Goal: Task Accomplishment & Management: Use online tool/utility

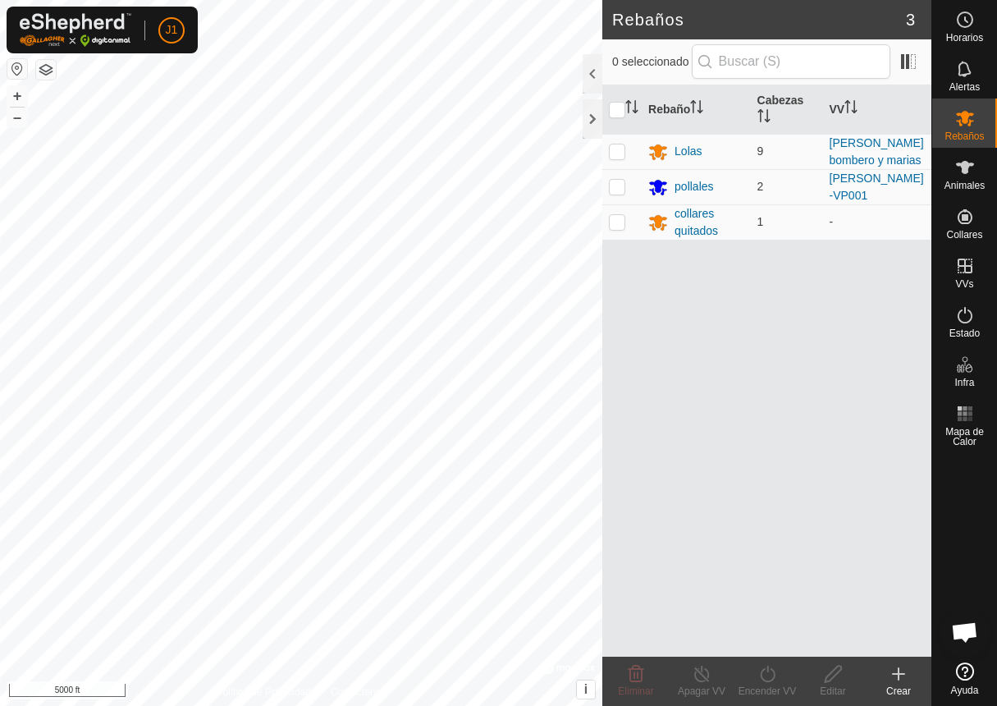
click at [682, 355] on div "Rebaños 3 0 seleccionado Rebaño [PERSON_NAME] Lolas 9 [PERSON_NAME] bombero y m…" at bounding box center [465, 353] width 931 height 706
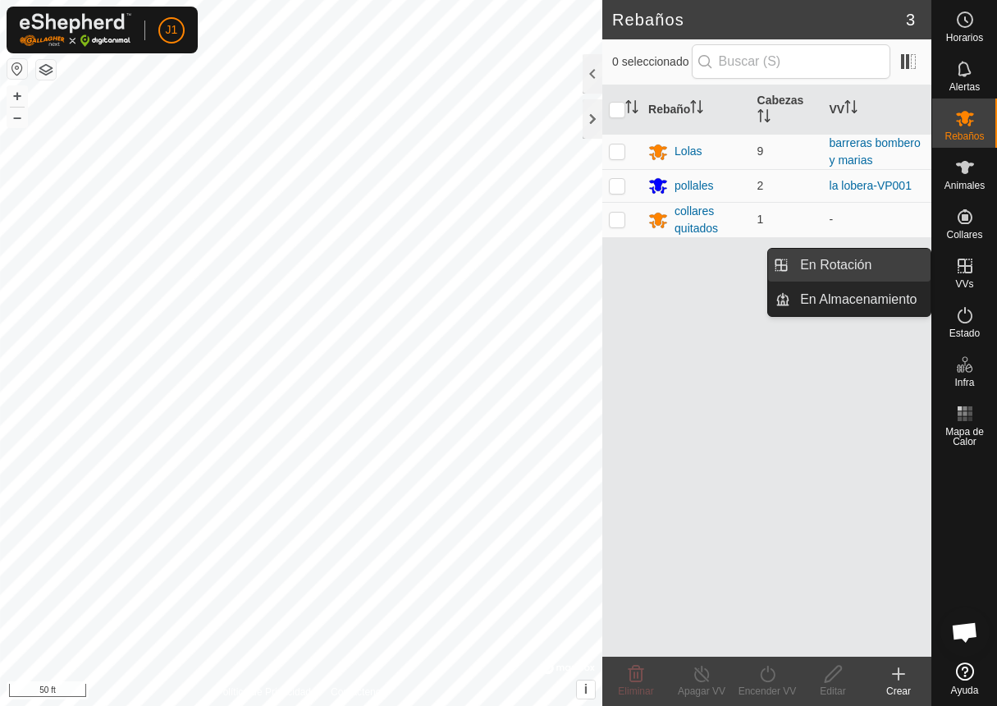
click at [891, 261] on link "En Rotación" at bounding box center [860, 265] width 140 height 33
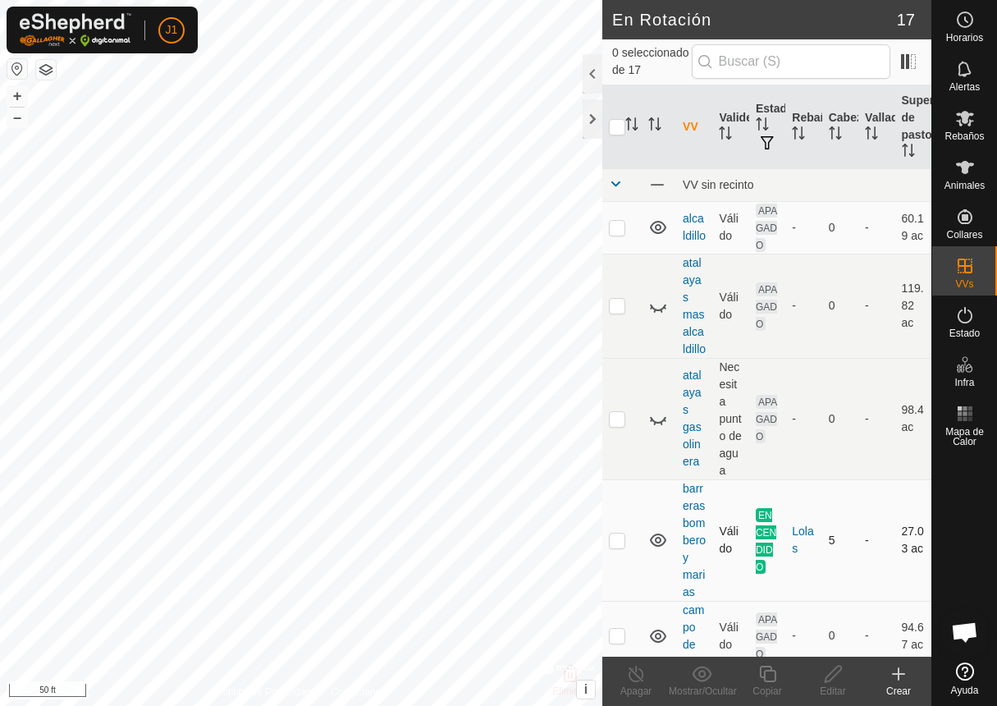
click at [618, 547] on p-checkbox at bounding box center [617, 539] width 16 height 13
checkbox input "true"
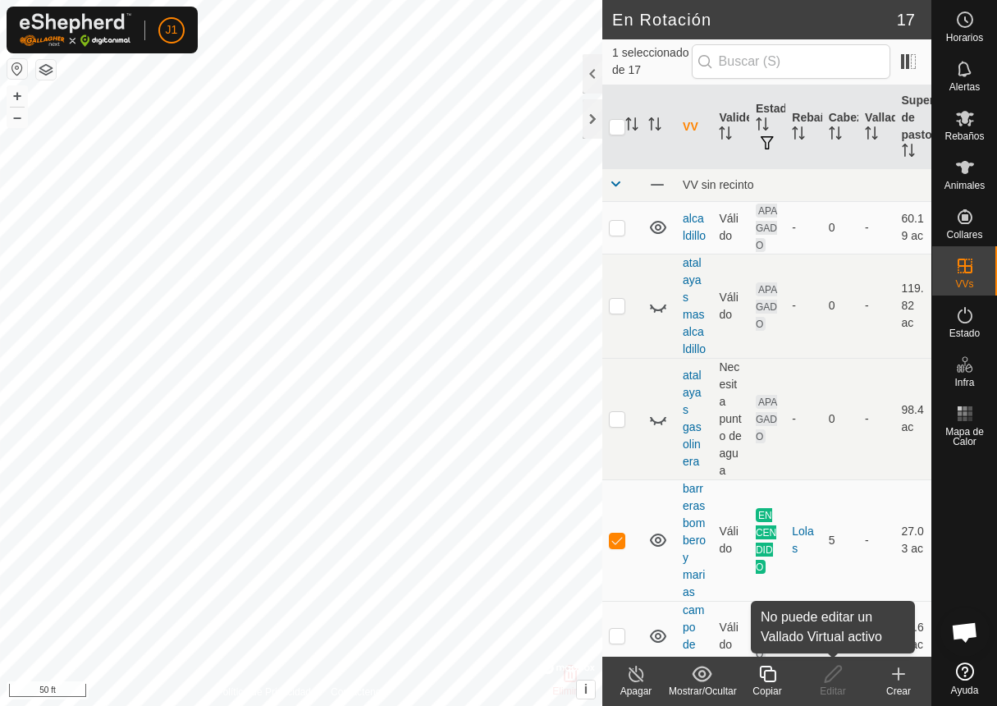
click at [830, 678] on icon at bounding box center [833, 674] width 16 height 16
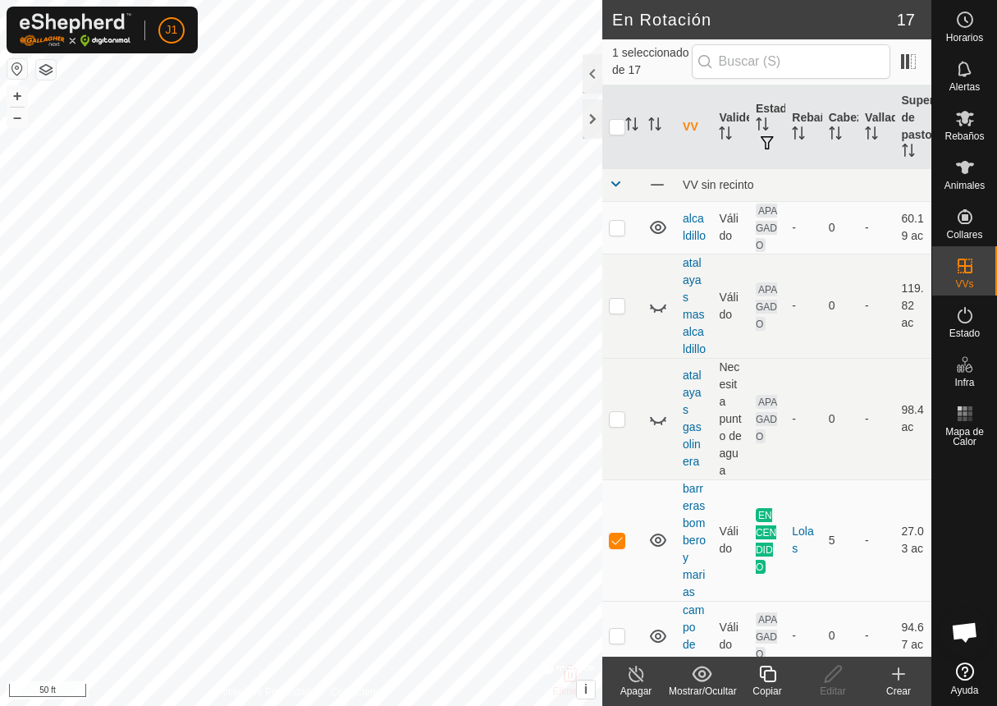
click at [830, 678] on icon at bounding box center [833, 674] width 16 height 16
click at [622, 547] on p-checkbox at bounding box center [617, 539] width 16 height 13
checkbox input "true"
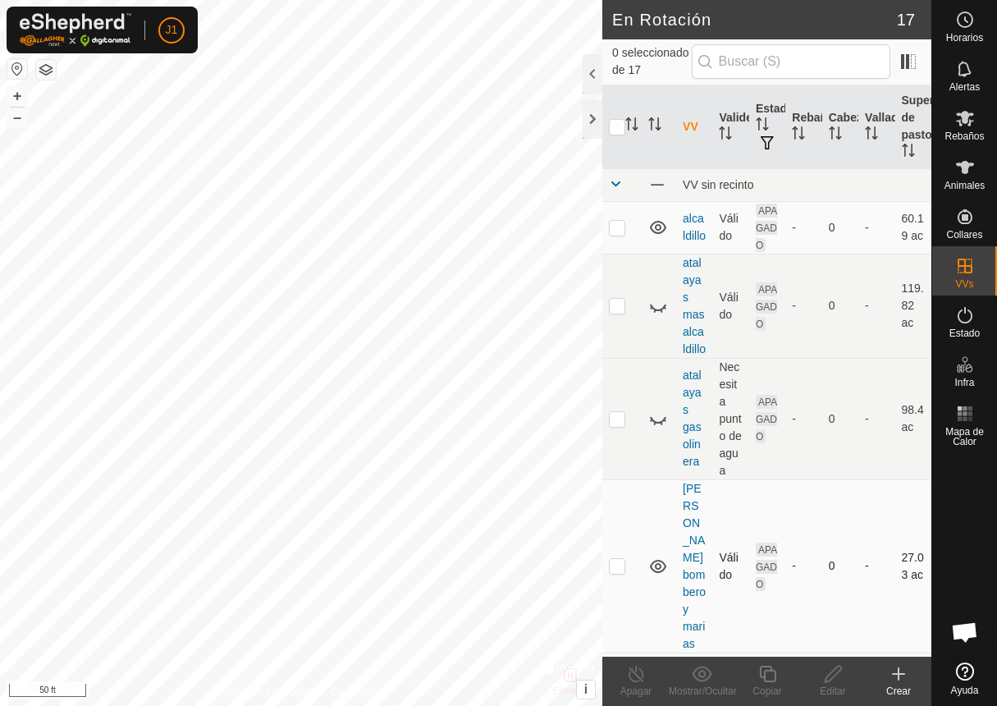
checkbox input "true"
click at [843, 684] on div "Editar" at bounding box center [833, 691] width 66 height 15
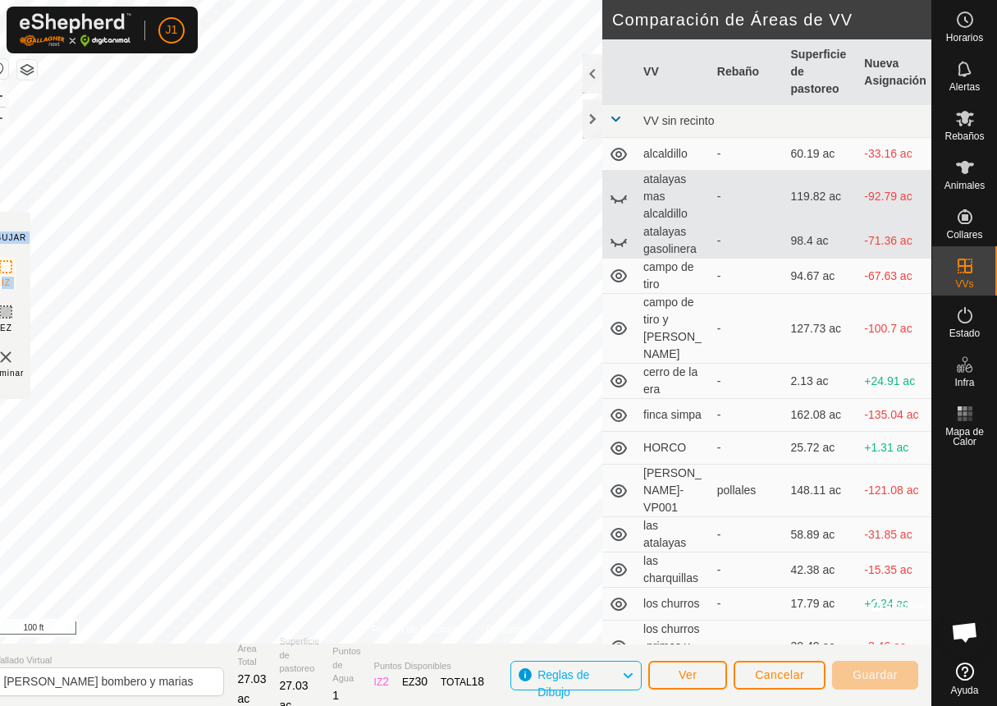
click at [540, 320] on div "Política de Privacidad Contáctenos barreras bombero y marias Estado: APAGADO Ti…" at bounding box center [456, 353] width 950 height 706
drag, startPoint x: 45, startPoint y: 301, endPoint x: 818, endPoint y: 236, distance: 775.7
click at [818, 236] on div "Política de Privacidad Contáctenos barreras bombero y marias Estado: APAGADO Ti…" at bounding box center [456, 353] width 950 height 706
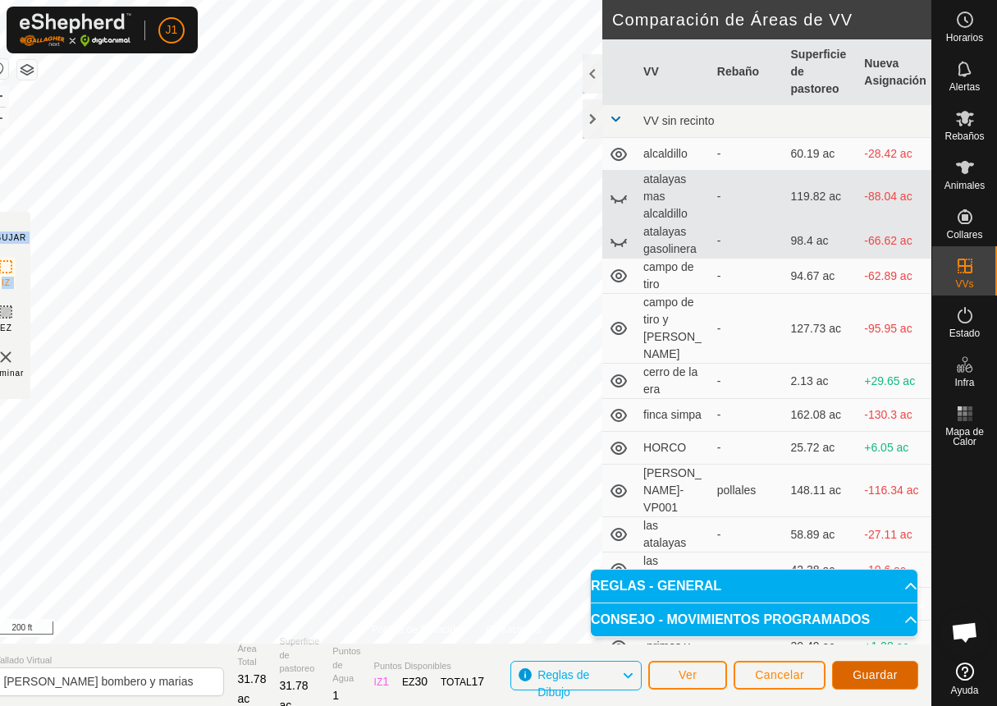
click at [867, 670] on span "Guardar" at bounding box center [875, 674] width 45 height 13
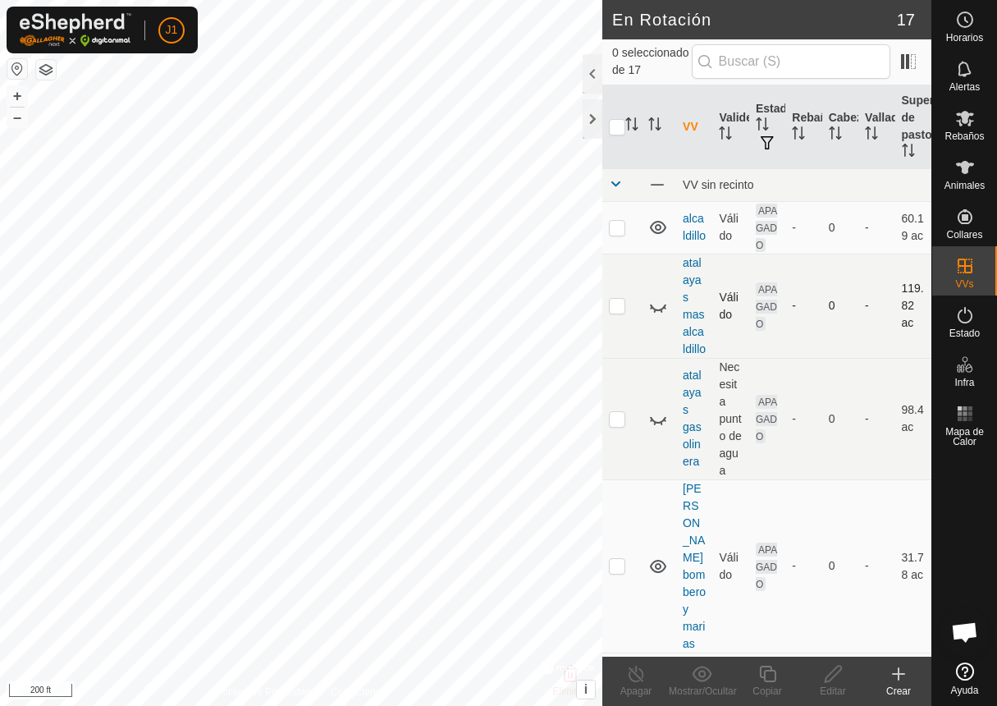
checkbox input "true"
click at [700, 677] on icon at bounding box center [702, 674] width 20 height 16
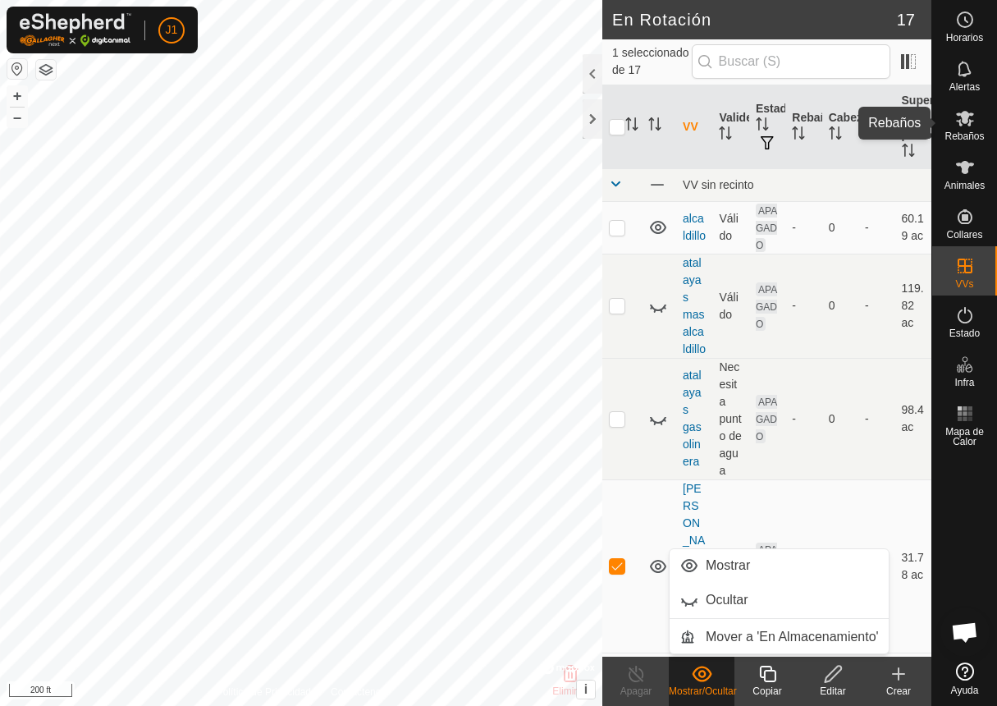
click at [970, 120] on icon at bounding box center [965, 118] width 20 height 20
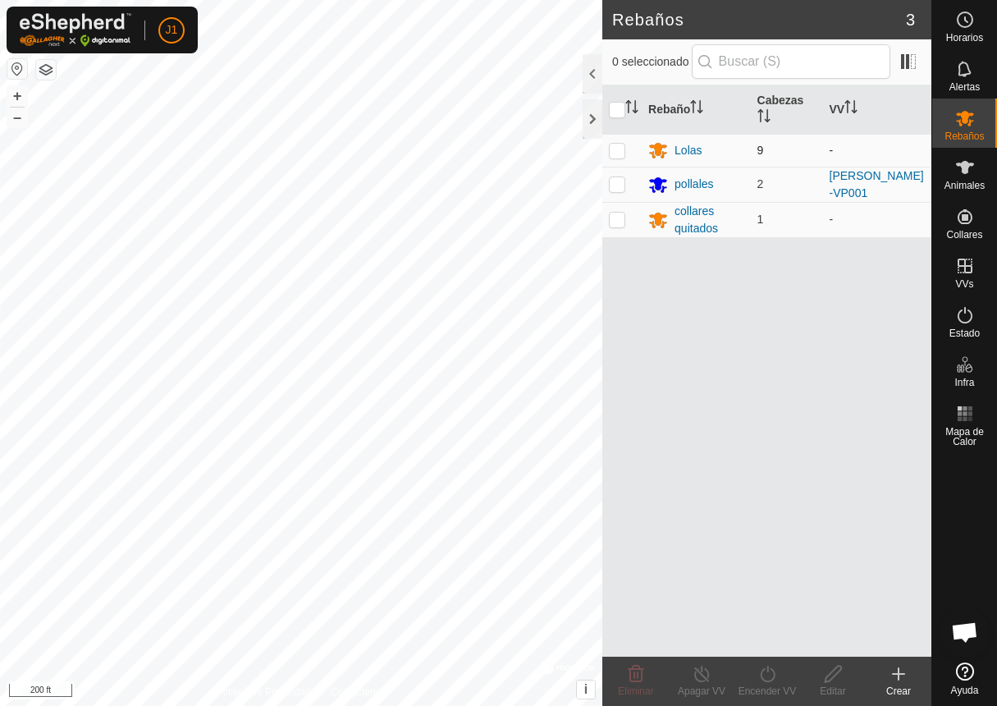
click at [780, 145] on td "9" at bounding box center [787, 150] width 72 height 33
click at [620, 153] on p-checkbox at bounding box center [617, 150] width 16 height 13
checkbox input "true"
click at [764, 667] on icon at bounding box center [767, 674] width 21 height 20
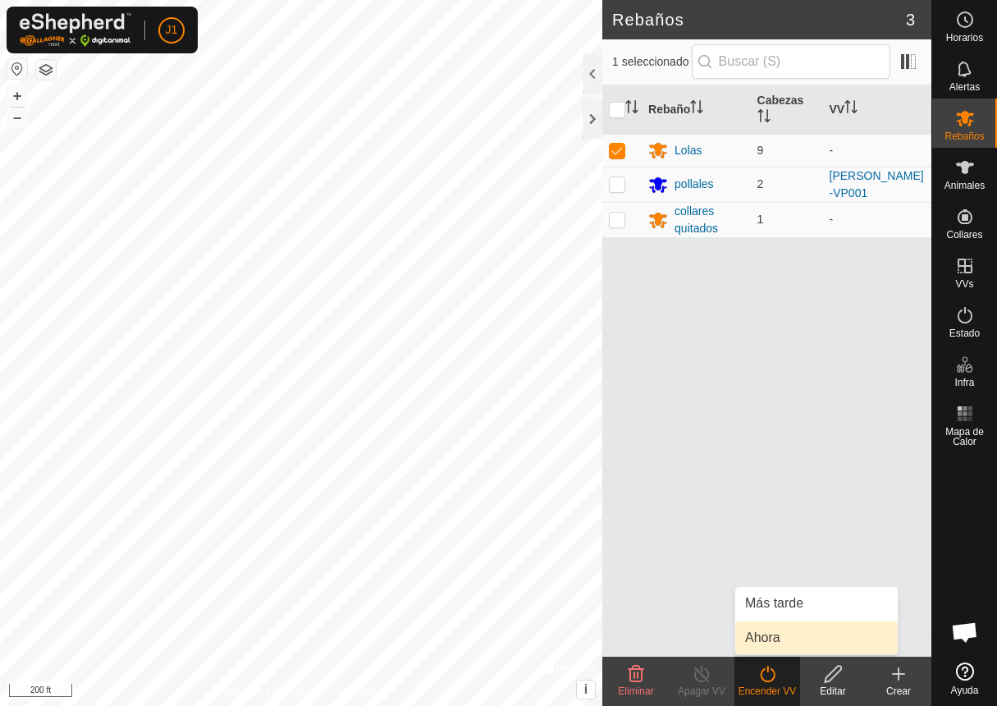
click at [769, 629] on link "Ahora" at bounding box center [816, 637] width 162 height 33
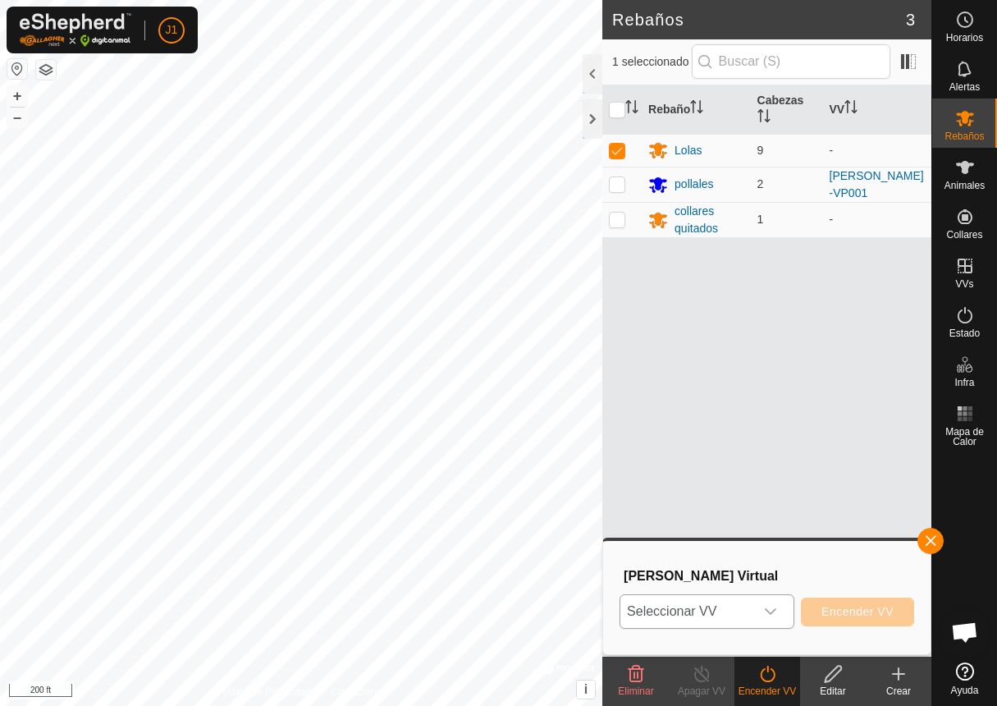
click at [776, 608] on icon "dropdown trigger" at bounding box center [770, 611] width 13 height 13
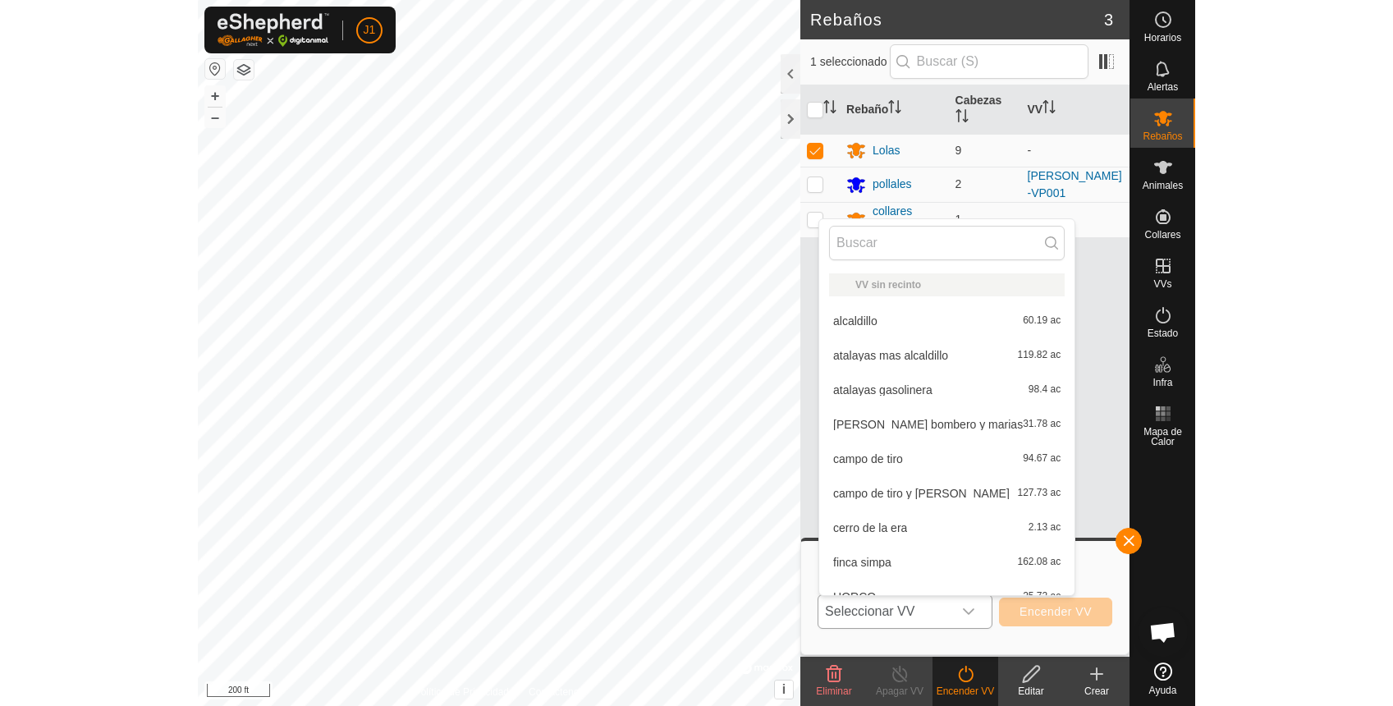
scroll to position [17, 0]
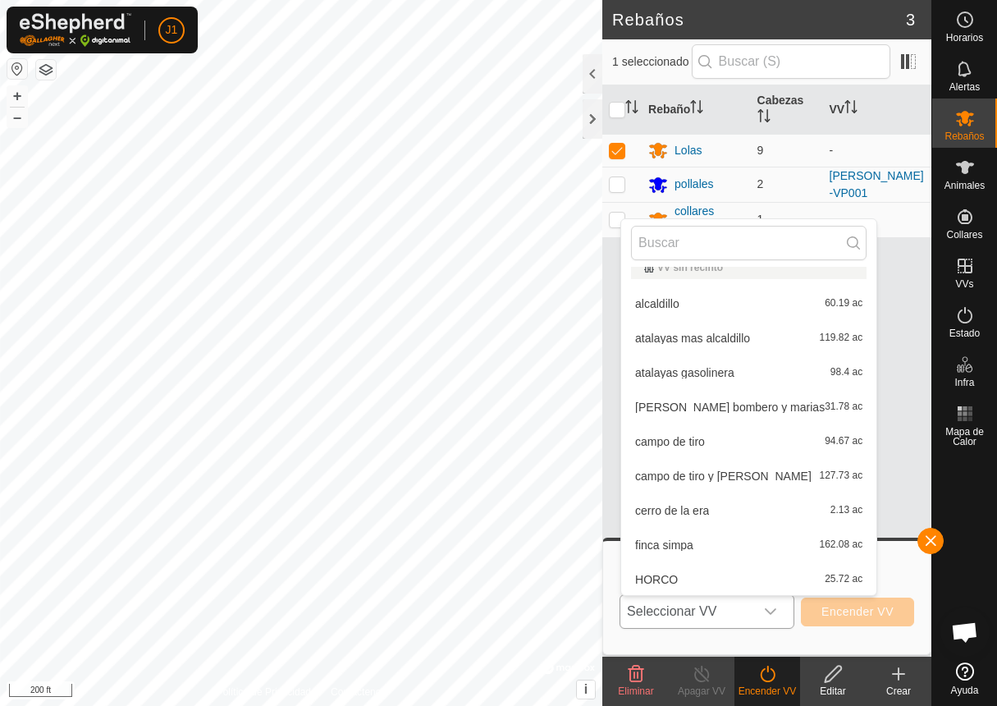
click at [732, 414] on li "barreras bombero y marias 31.78 ac" at bounding box center [748, 407] width 255 height 33
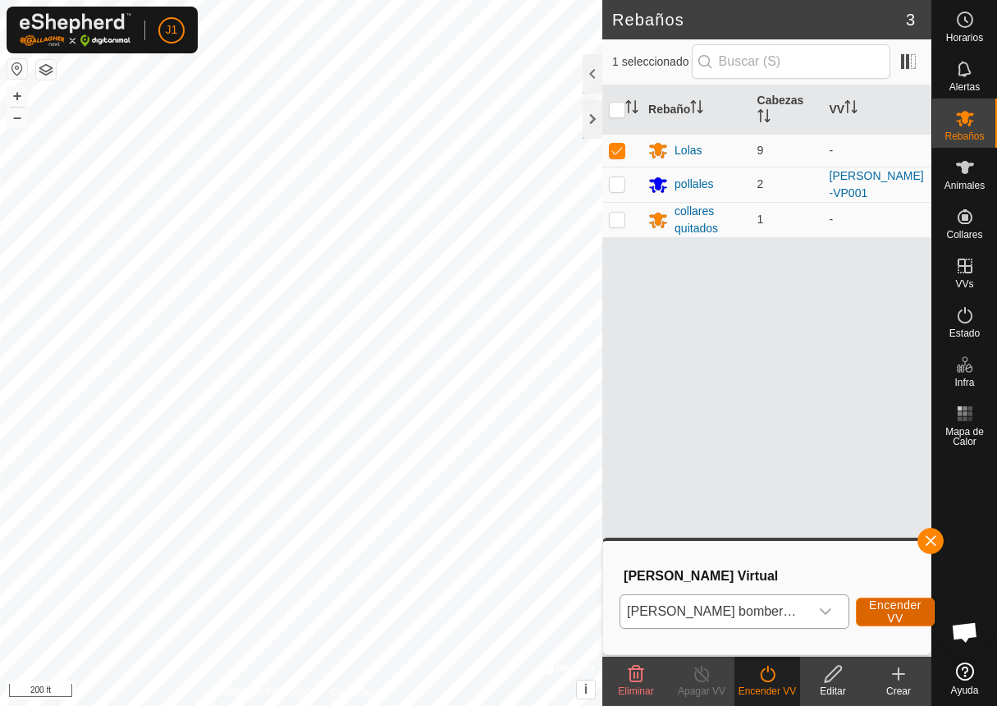
click at [876, 609] on span "Encender VV" at bounding box center [895, 611] width 53 height 26
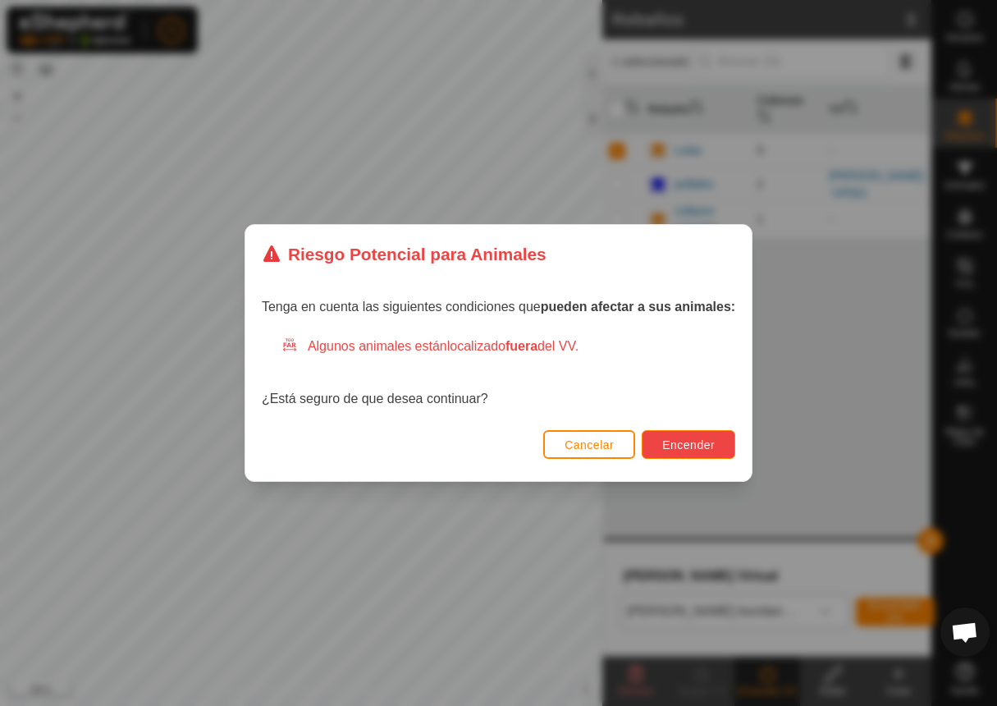
click at [689, 441] on span "Encender" at bounding box center [688, 444] width 53 height 13
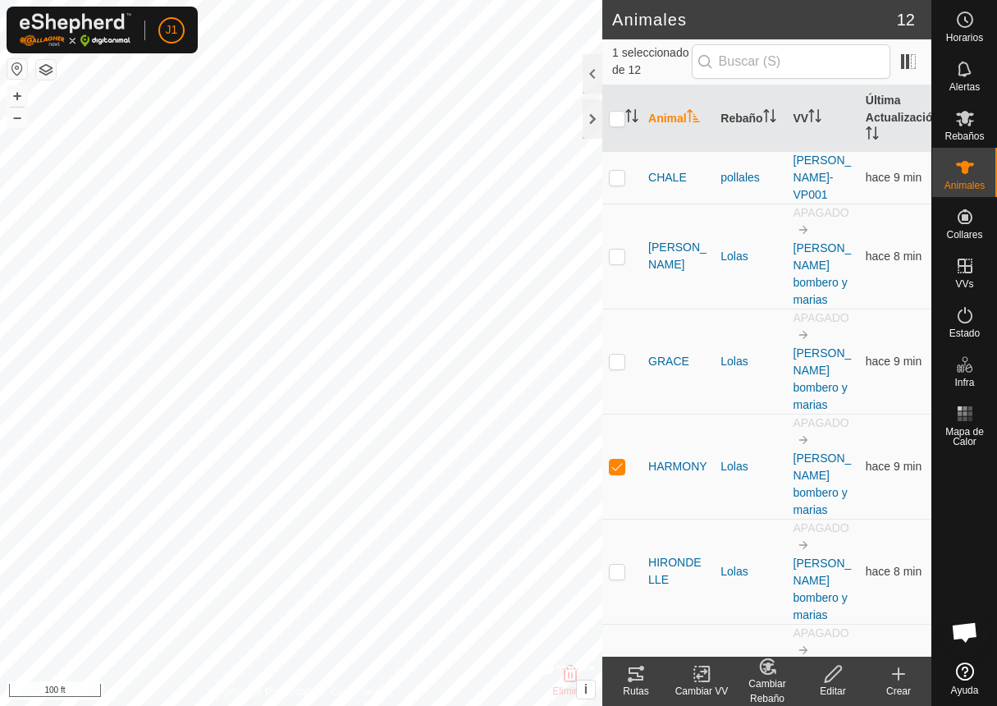
click at [729, 656] on div "Cambiar VV" at bounding box center [702, 680] width 66 height 49
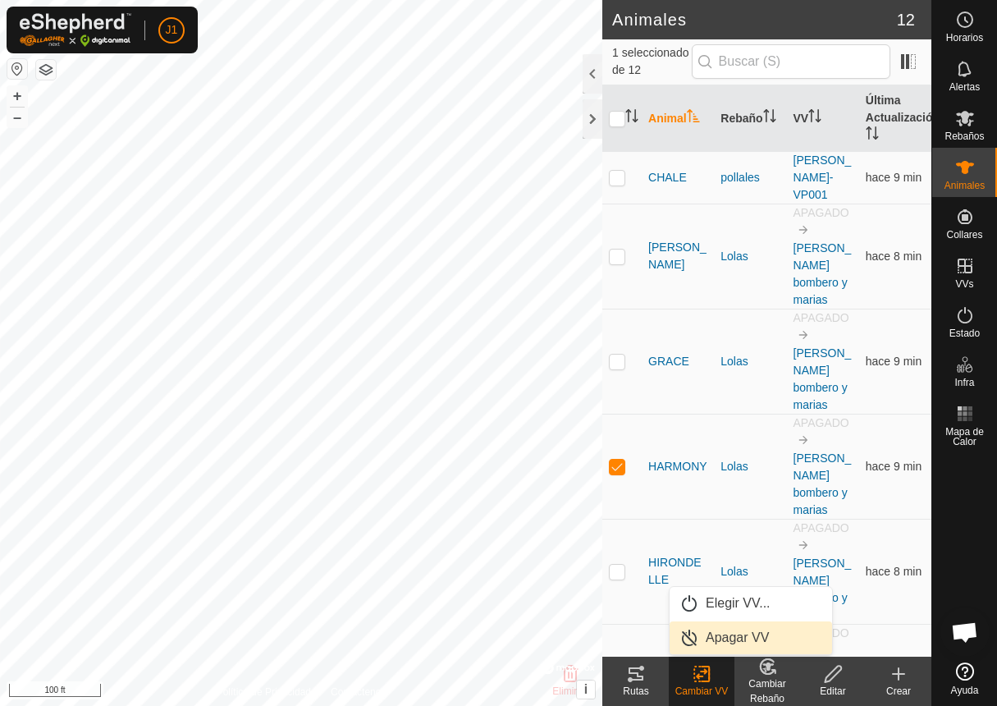
click at [727, 638] on link "Apagar VV" at bounding box center [751, 637] width 162 height 33
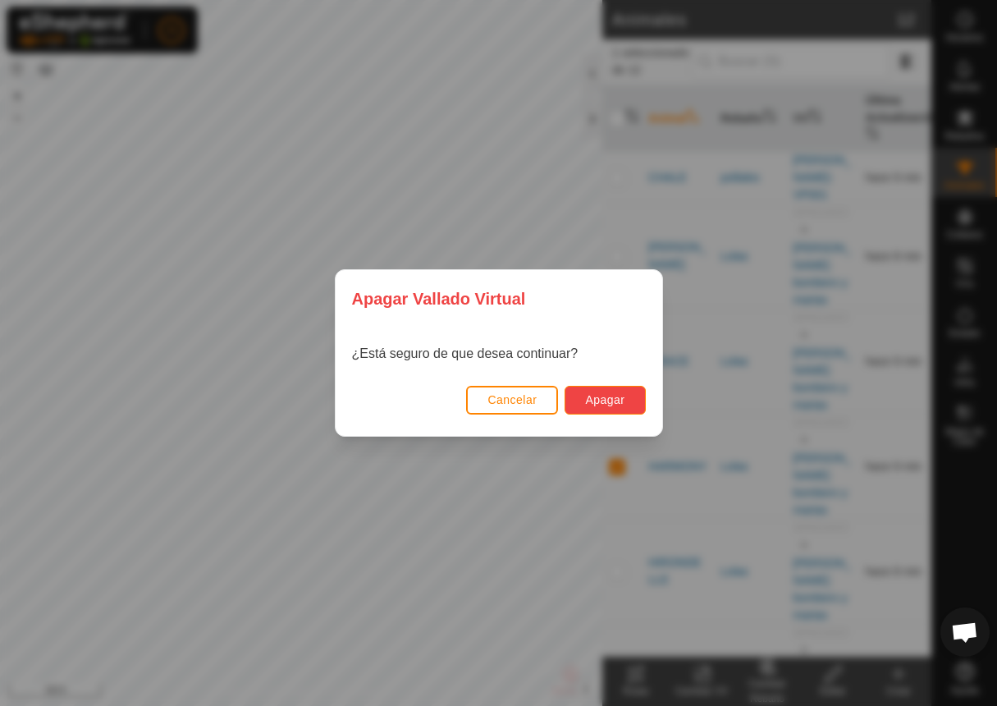
click at [597, 399] on span "Apagar" at bounding box center [604, 399] width 39 height 13
